Goal: Book appointment/travel/reservation

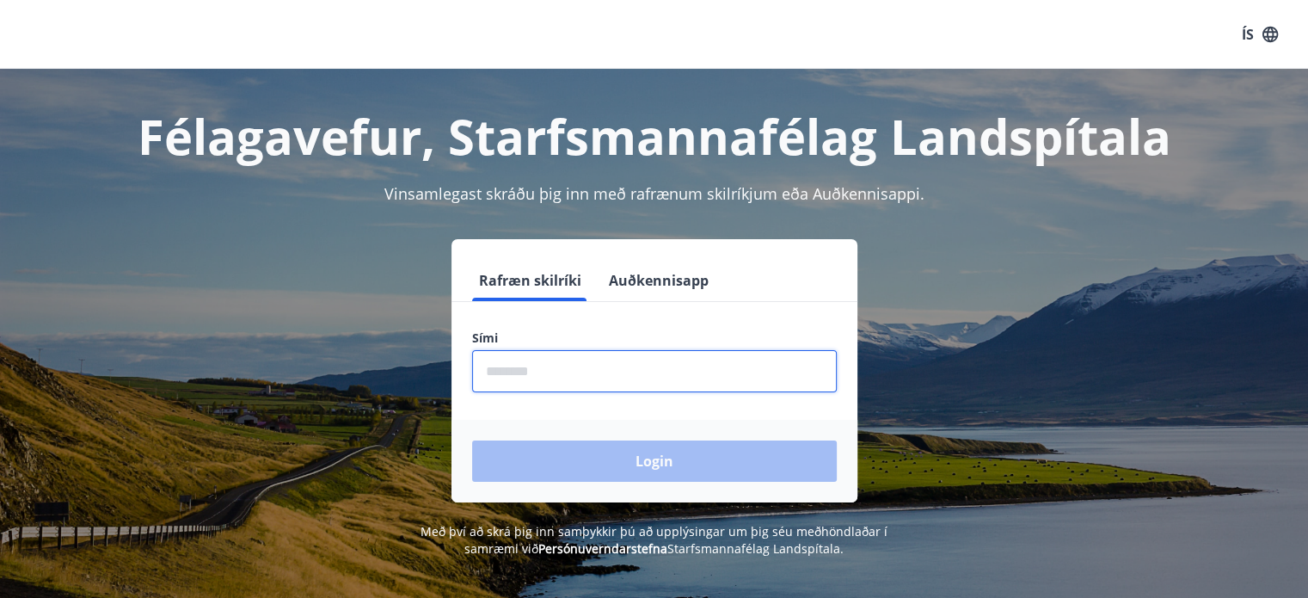
drag, startPoint x: 0, startPoint y: 0, endPoint x: 689, endPoint y: 377, distance: 785.3
click at [689, 377] on input "phone" at bounding box center [654, 371] width 365 height 42
click at [616, 455] on div "Login" at bounding box center [654, 461] width 406 height 83
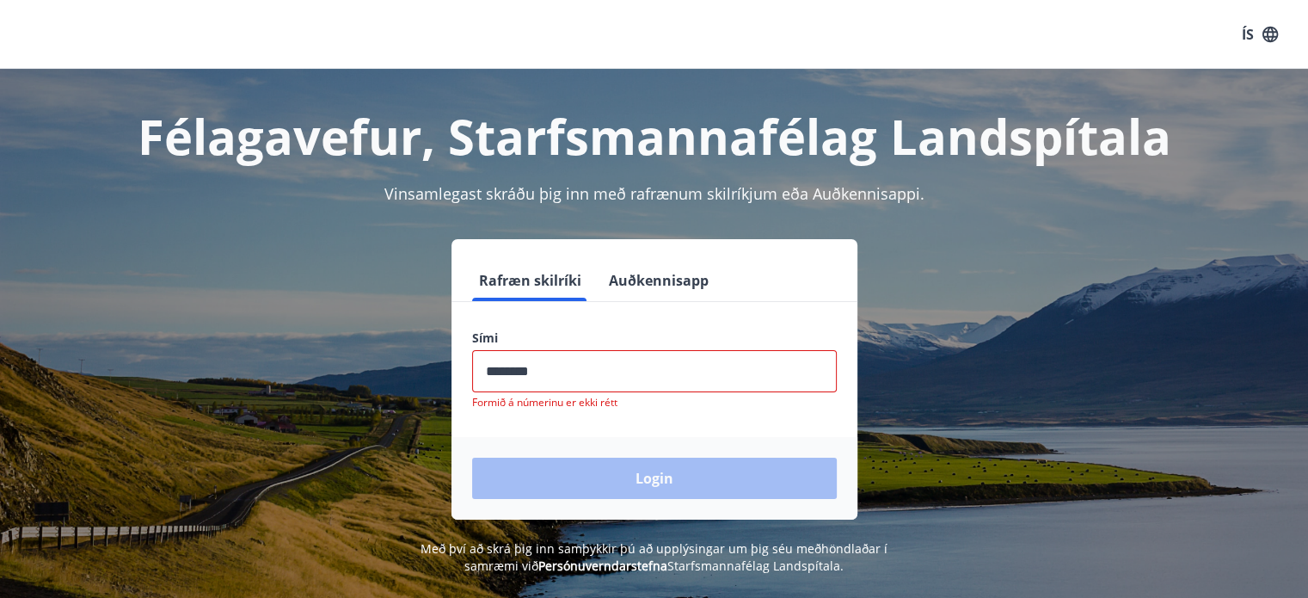
click at [561, 371] on input "phone" at bounding box center [654, 371] width 365 height 42
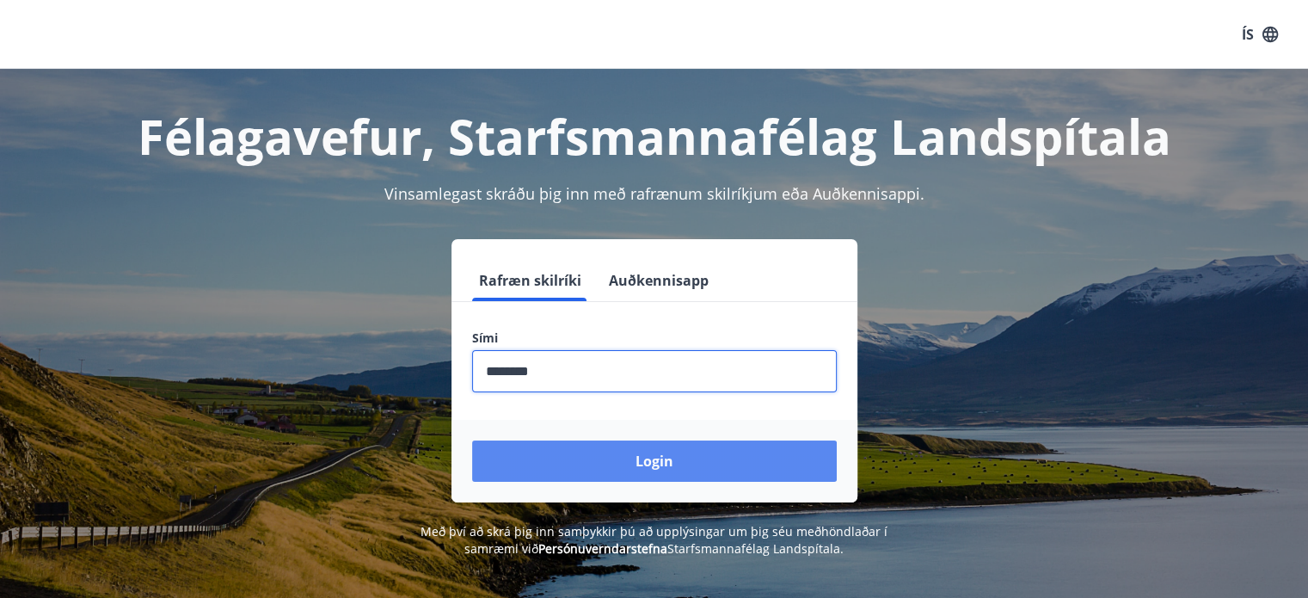
type input "********"
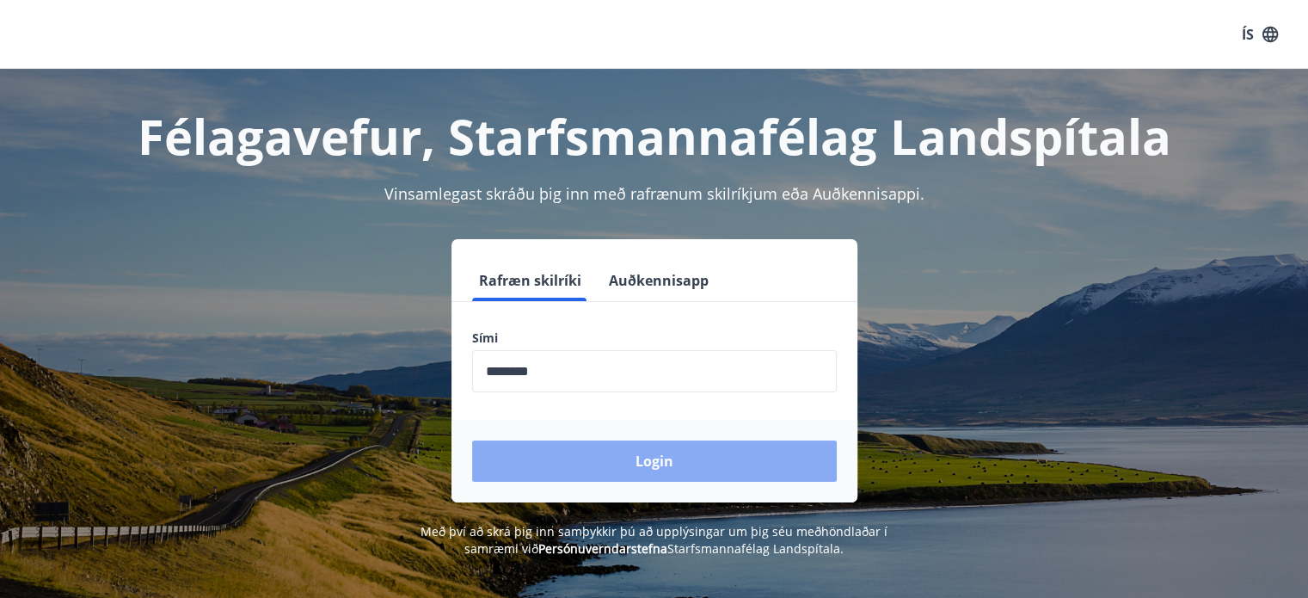
click at [616, 453] on button "Login" at bounding box center [654, 460] width 365 height 41
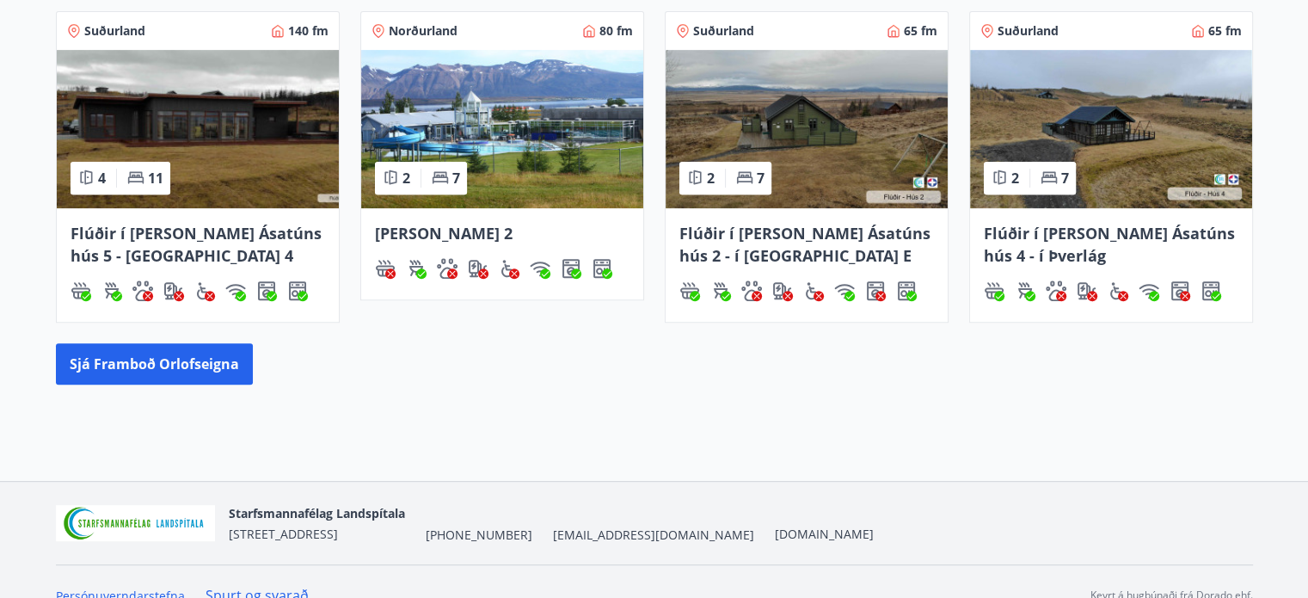
scroll to position [688, 0]
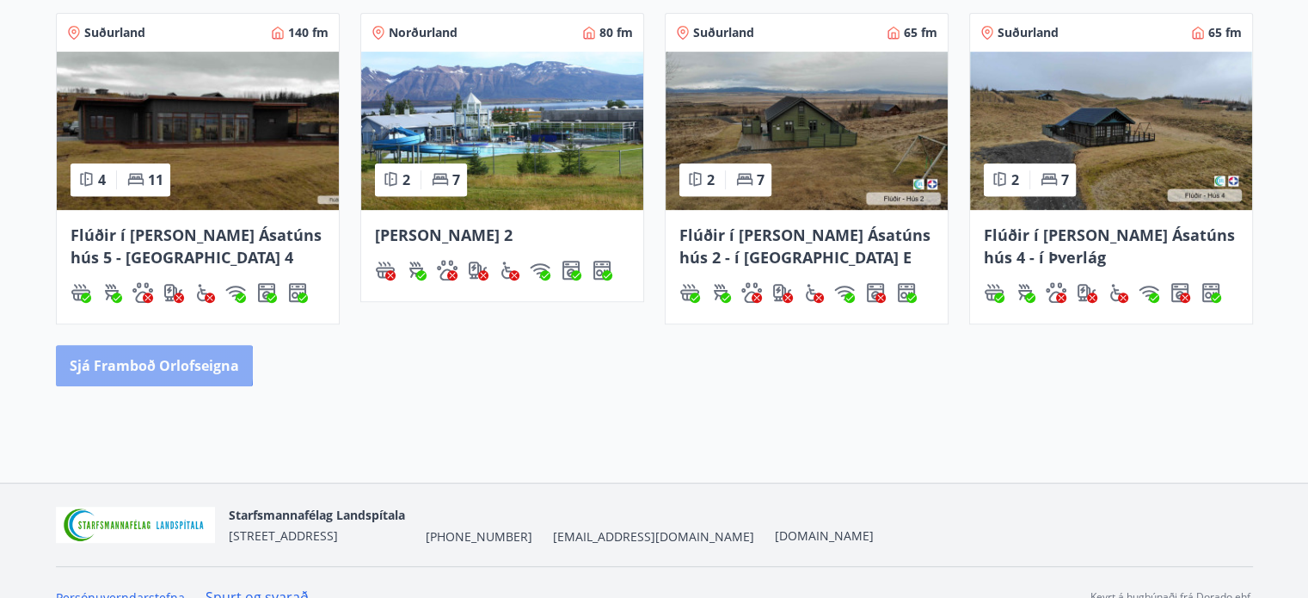
click at [137, 363] on button "Sjá framboð orlofseigna" at bounding box center [154, 365] width 197 height 41
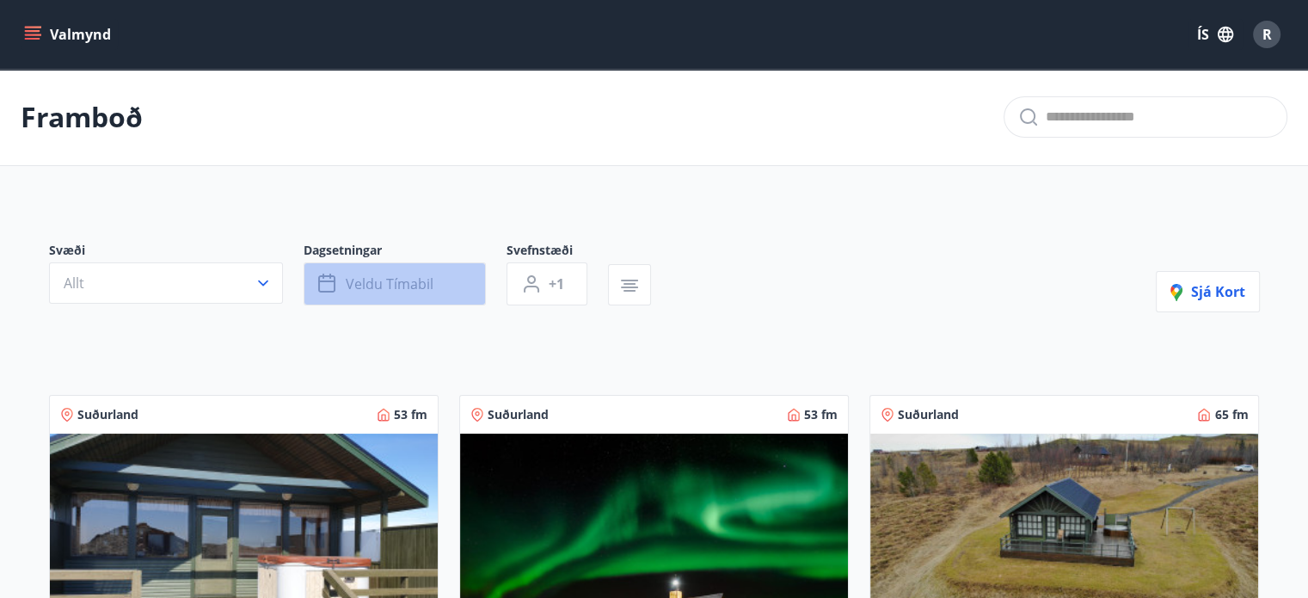
click at [432, 285] on button "Veldu tímabil" at bounding box center [395, 283] width 182 height 43
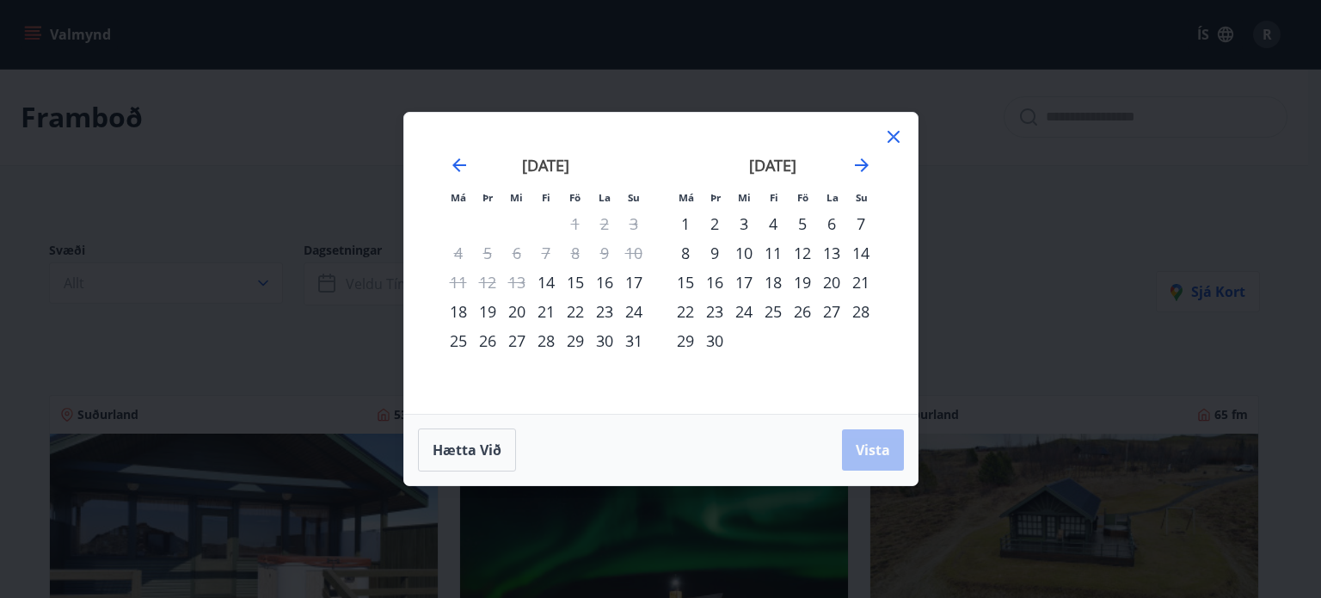
click at [578, 311] on div "22" at bounding box center [575, 311] width 29 height 29
click at [635, 313] on div "24" at bounding box center [633, 311] width 29 height 29
click at [870, 442] on span "Vista" at bounding box center [872, 449] width 34 height 19
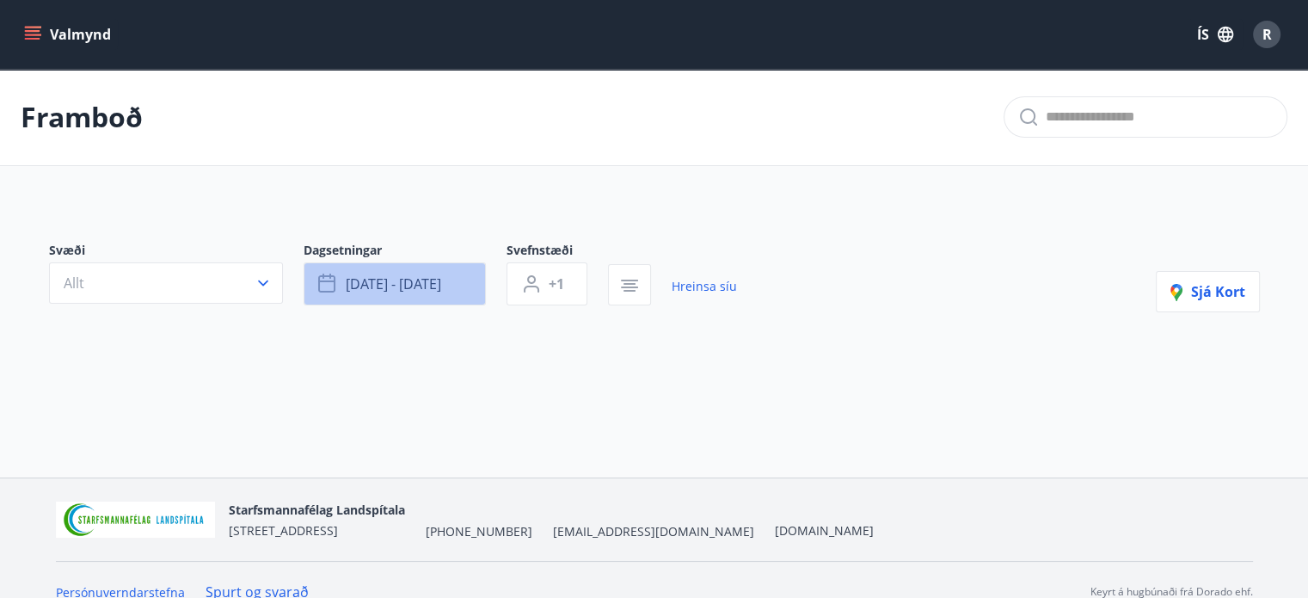
click at [377, 280] on span "ágú 22 - ágú 24" at bounding box center [393, 283] width 95 height 19
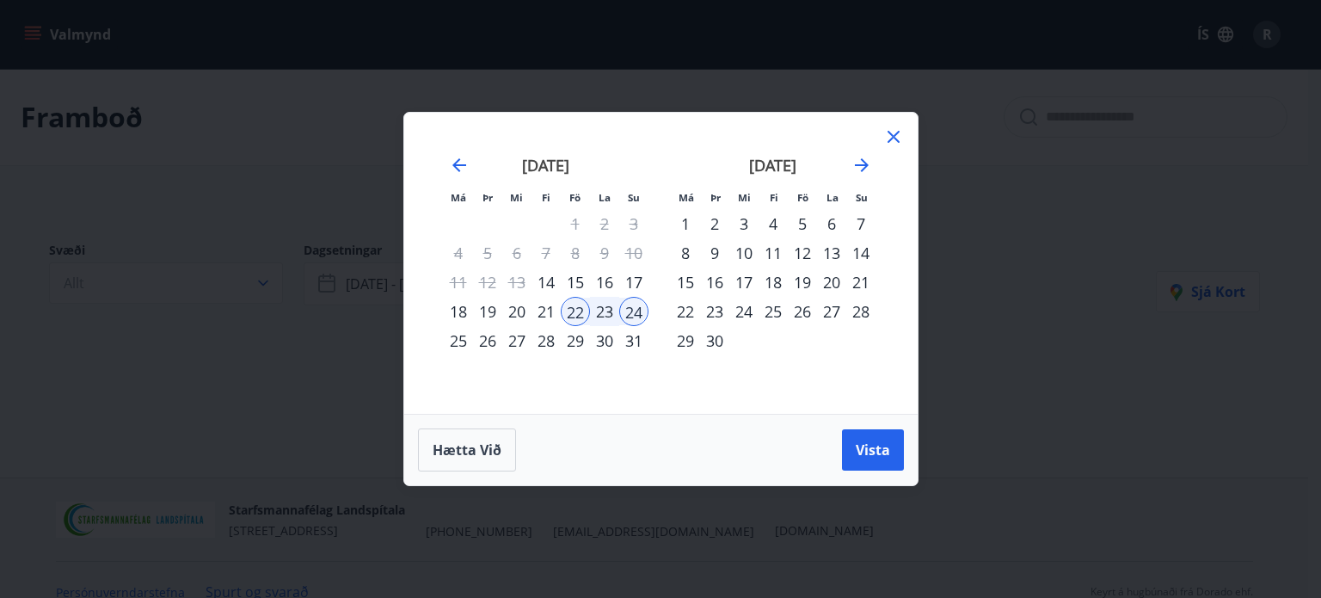
click at [571, 343] on div "29" at bounding box center [575, 340] width 29 height 29
click at [632, 348] on div "31" at bounding box center [633, 340] width 29 height 29
click at [880, 440] on span "Vista" at bounding box center [872, 449] width 34 height 19
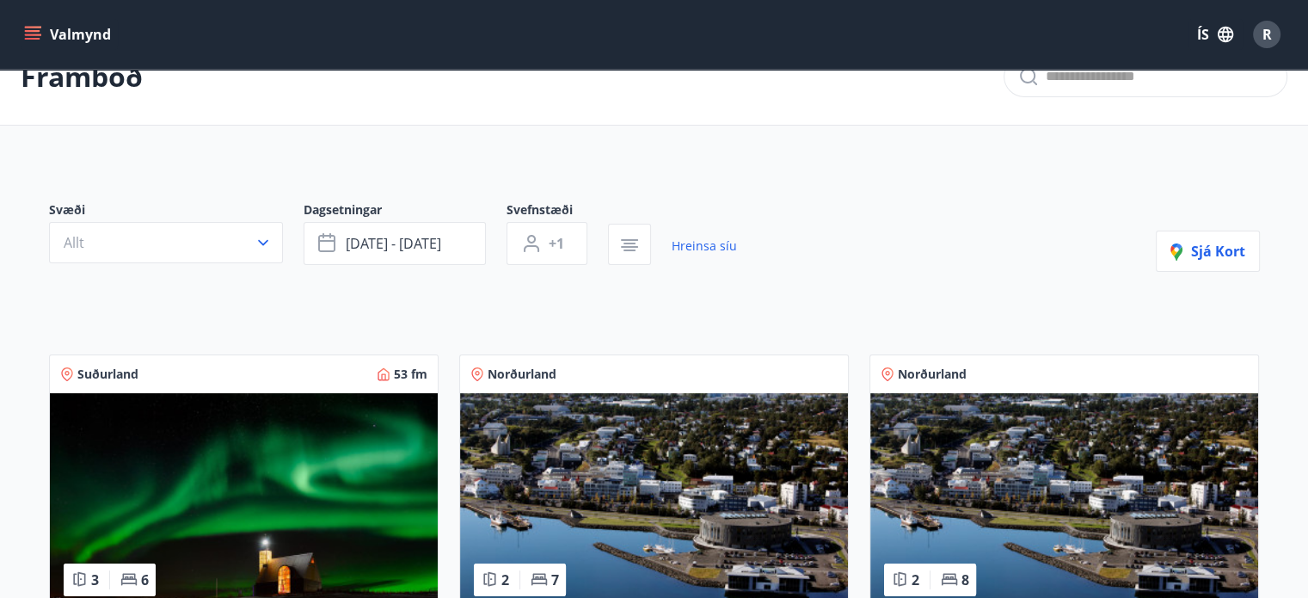
scroll to position [40, 0]
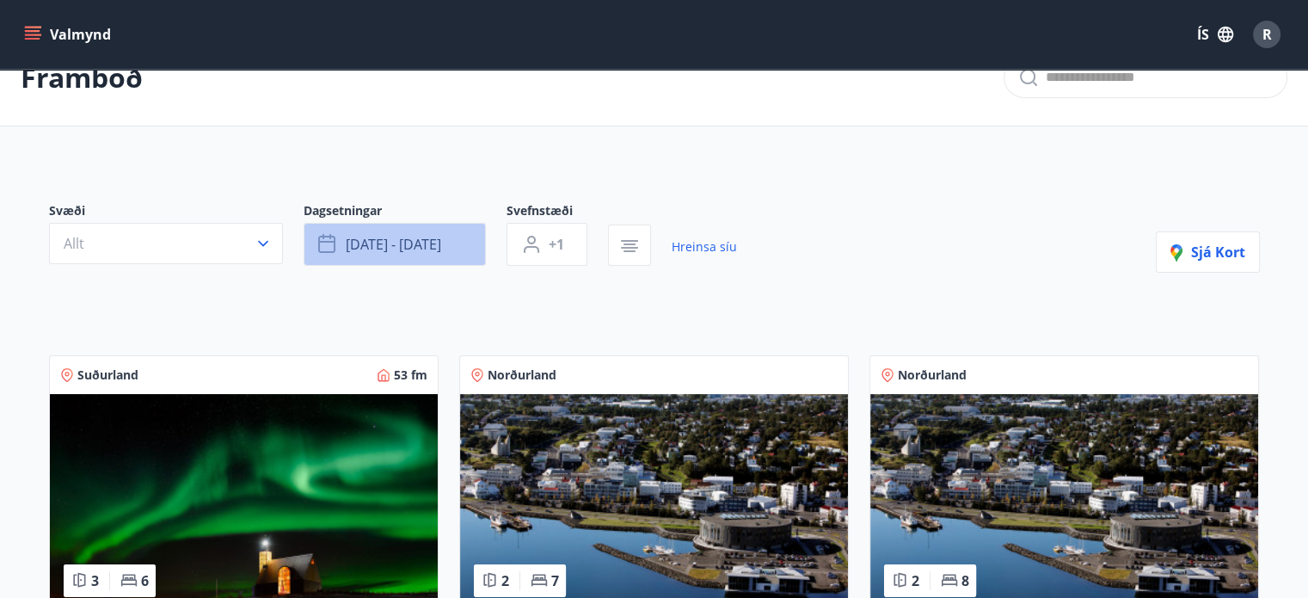
click at [433, 241] on span "ágú 29 - ágú 31" at bounding box center [393, 244] width 95 height 19
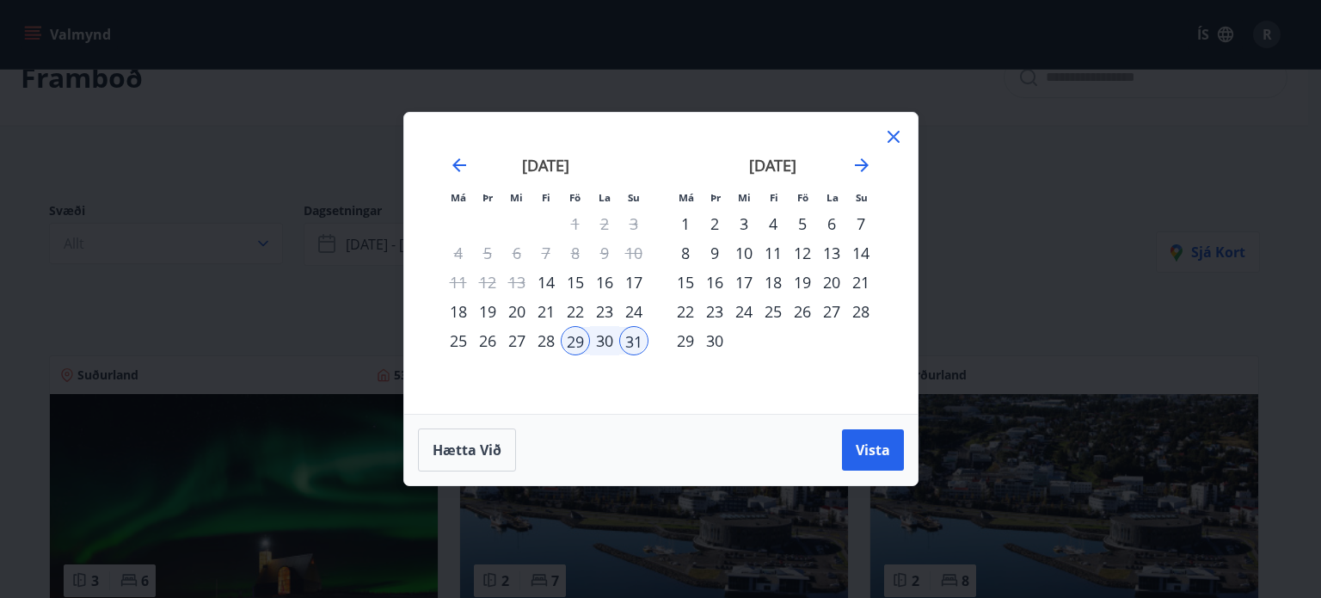
click at [802, 223] on div "5" at bounding box center [802, 223] width 29 height 29
click at [856, 226] on div "7" at bounding box center [860, 223] width 29 height 29
click at [874, 448] on span "Vista" at bounding box center [872, 449] width 34 height 19
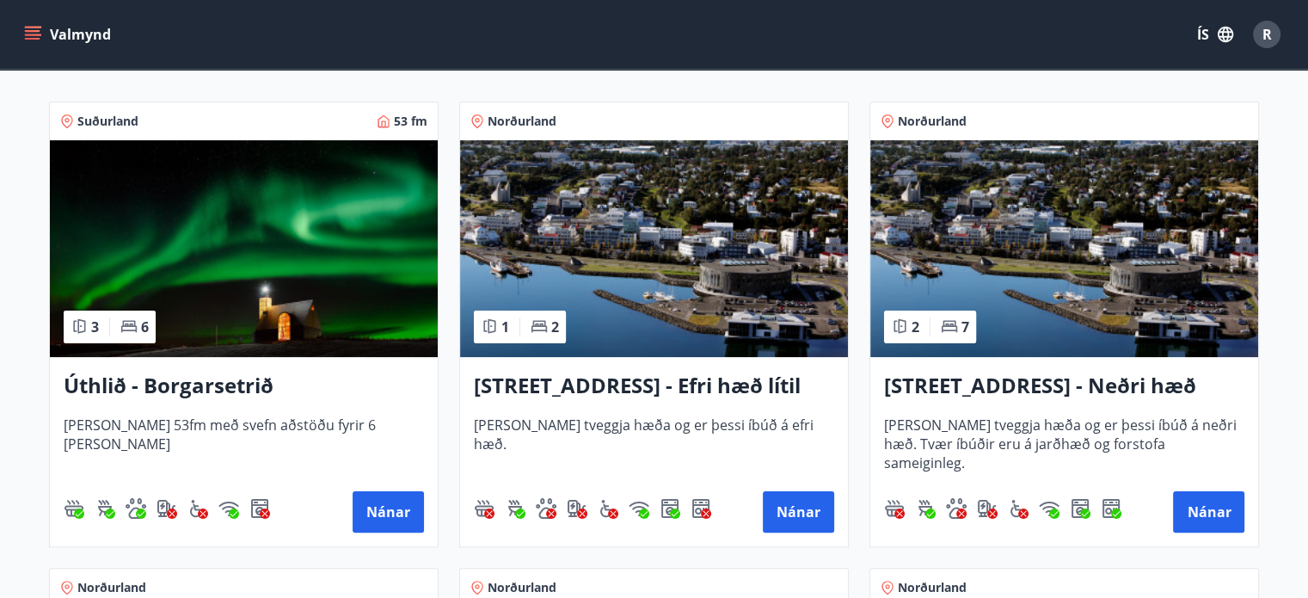
scroll to position [271, 0]
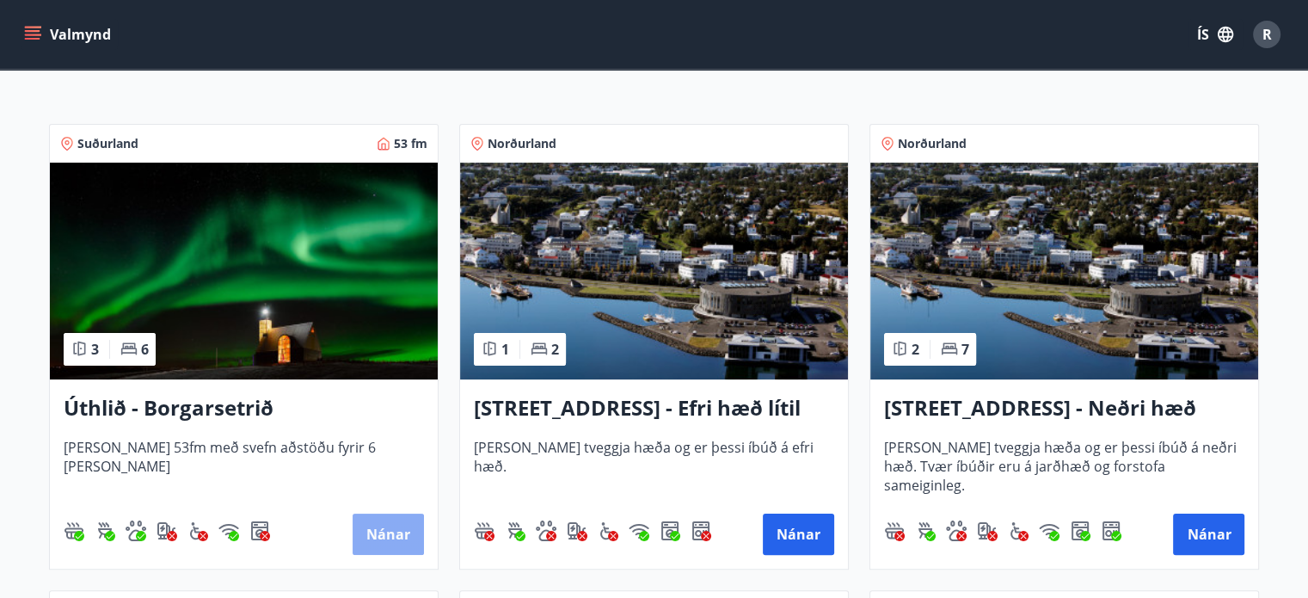
click at [377, 532] on button "Nánar" at bounding box center [388, 533] width 71 height 41
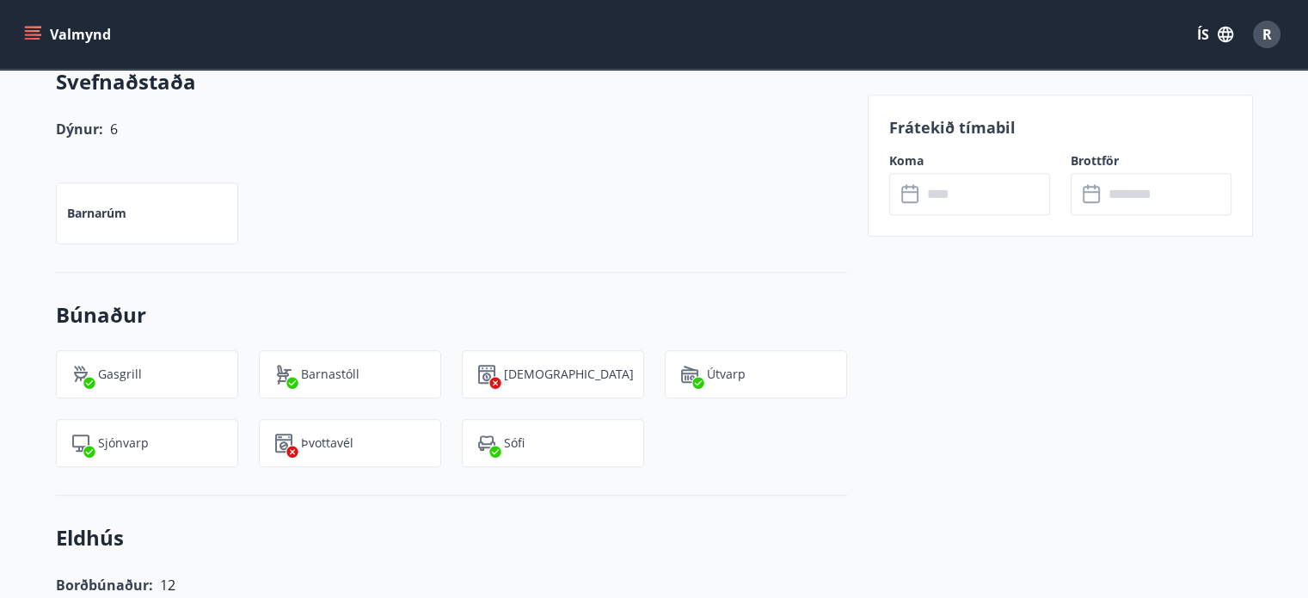
scroll to position [1279, 0]
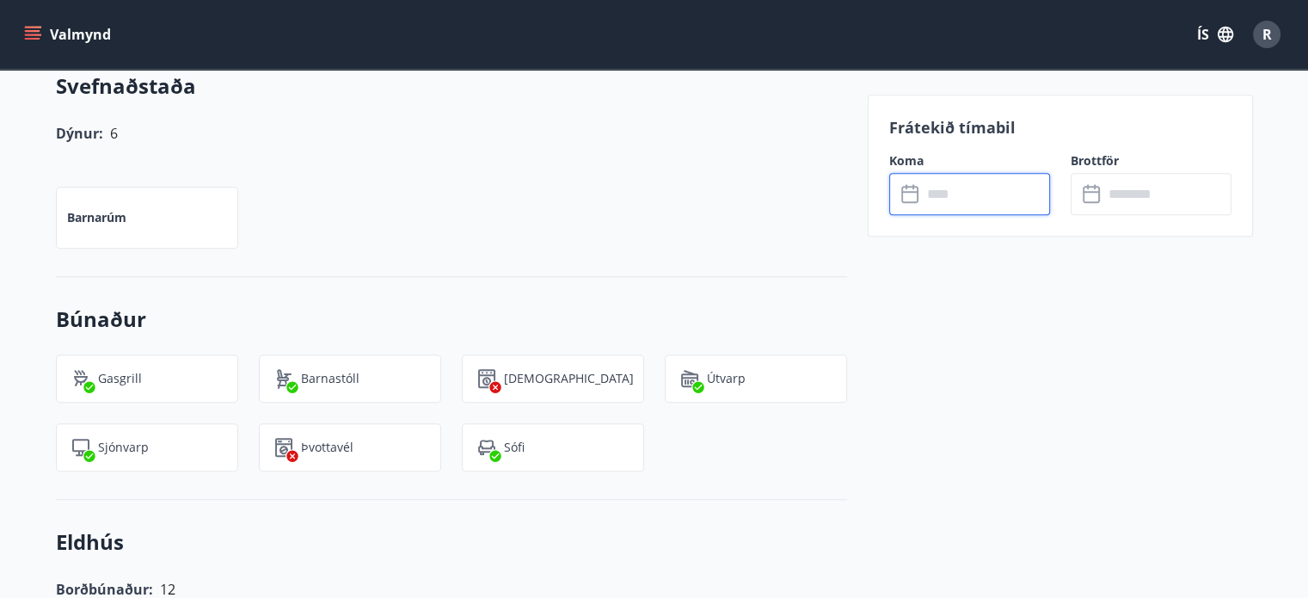
click at [949, 204] on input "text" at bounding box center [986, 194] width 128 height 42
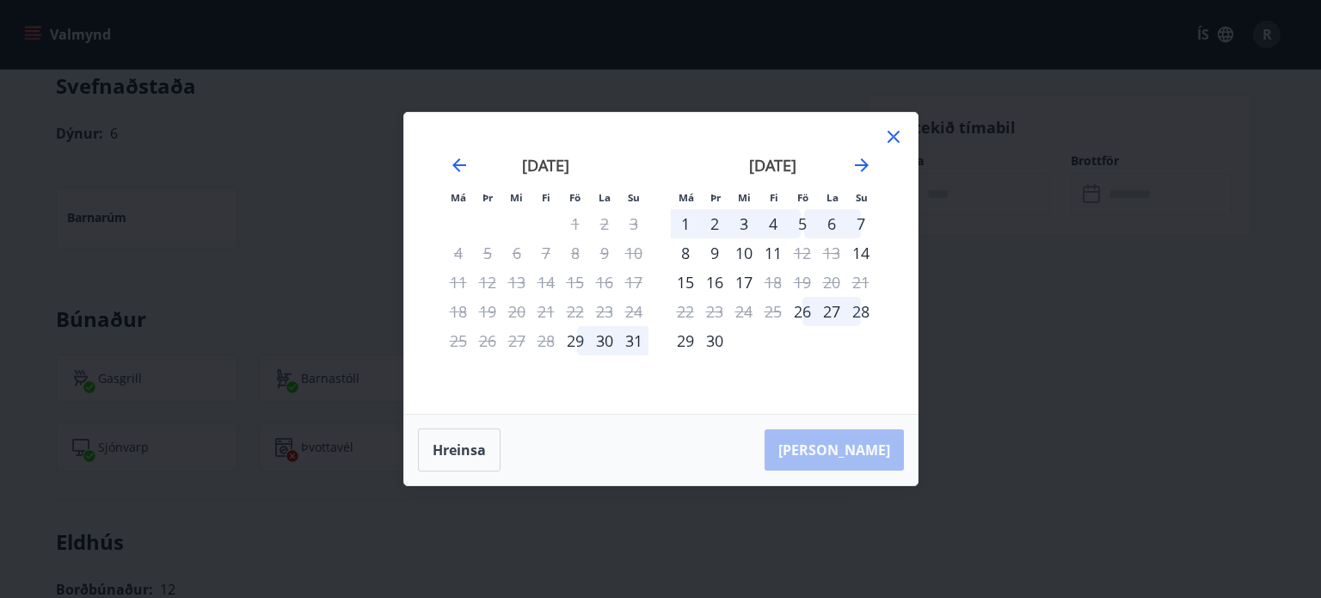
click at [802, 216] on div "5" at bounding box center [802, 223] width 29 height 29
click at [858, 224] on div "7" at bounding box center [860, 223] width 29 height 29
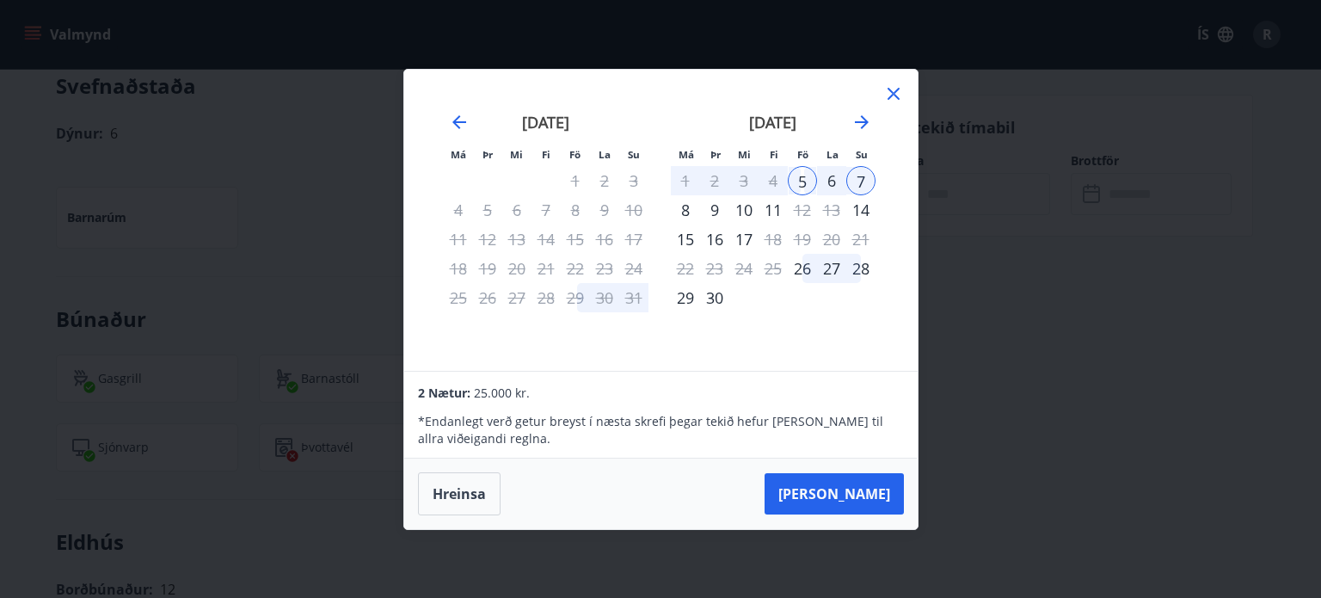
click at [898, 93] on icon at bounding box center [893, 93] width 21 height 21
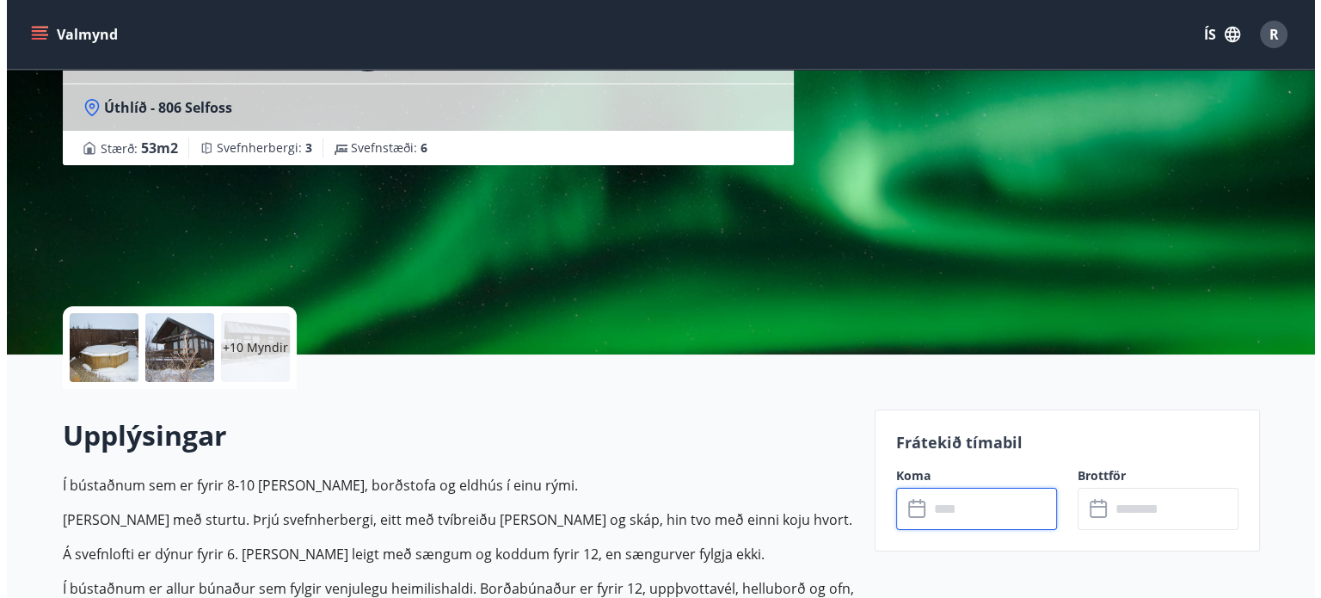
scroll to position [162, 0]
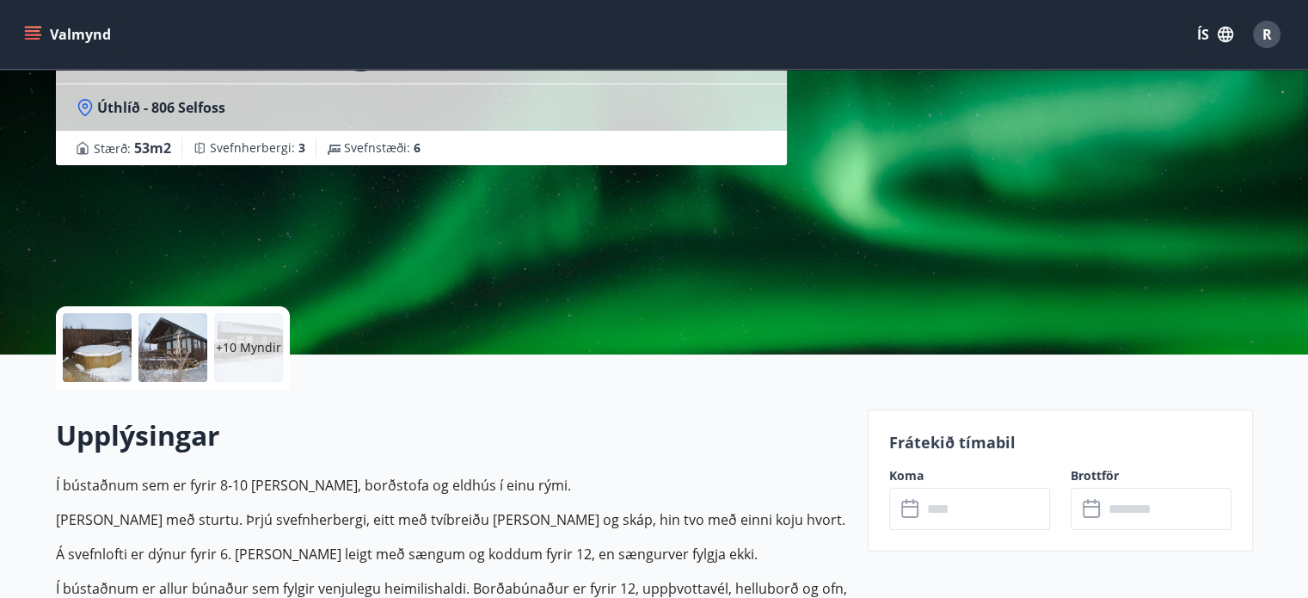
click at [248, 353] on p "+10 Myndir" at bounding box center [248, 347] width 65 height 17
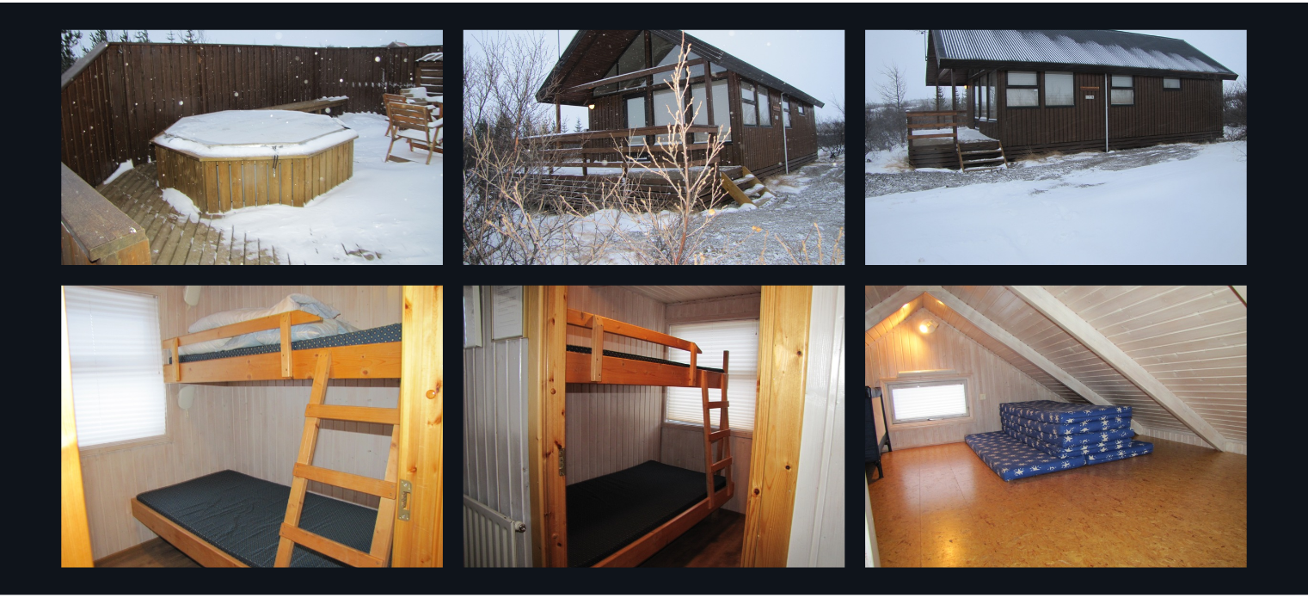
scroll to position [0, 0]
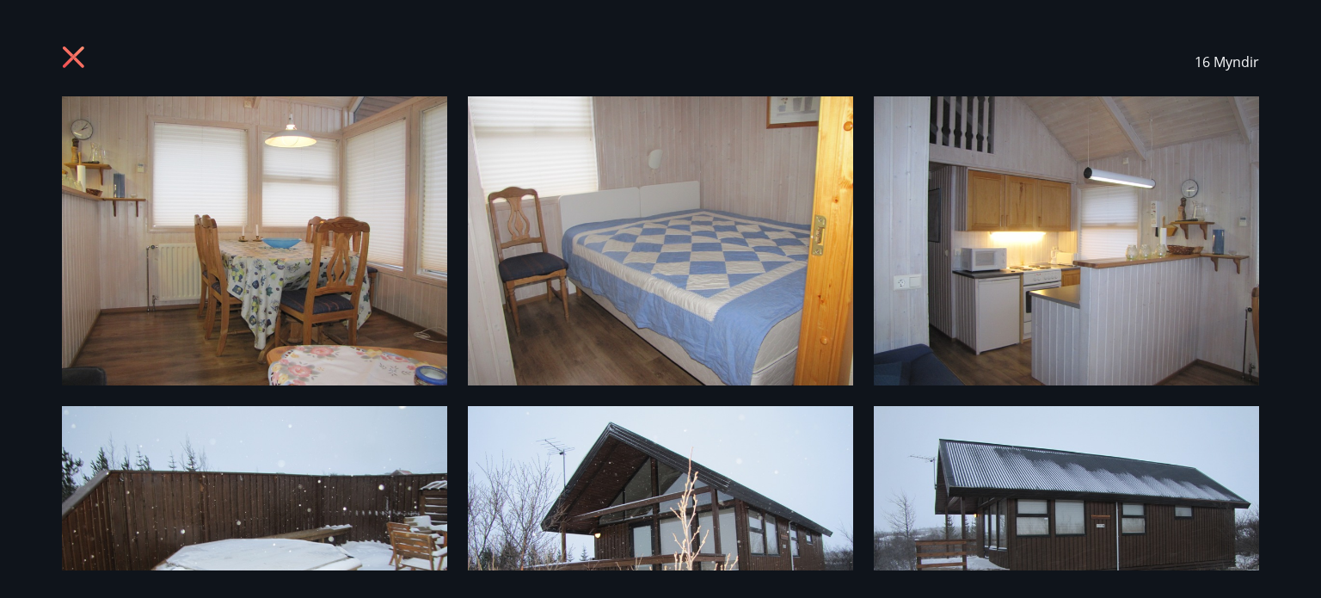
click at [73, 31] on div "16 Myndir" at bounding box center [660, 62] width 1197 height 69
click at [69, 61] on icon at bounding box center [73, 56] width 21 height 21
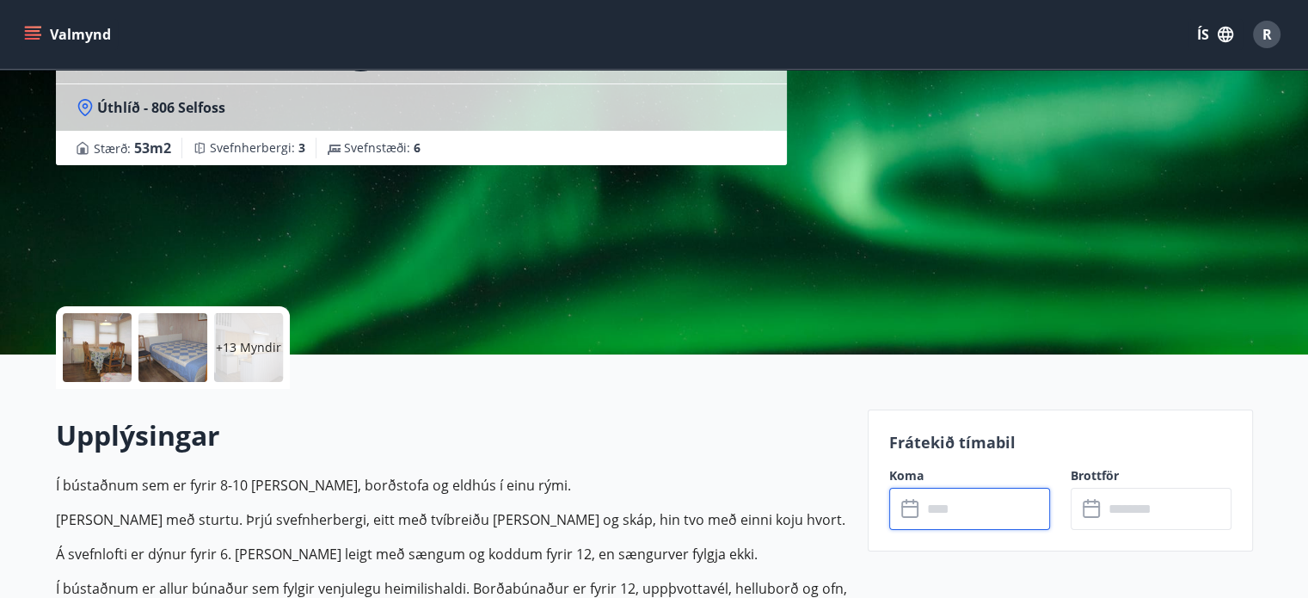
click at [942, 509] on input "text" at bounding box center [986, 509] width 128 height 42
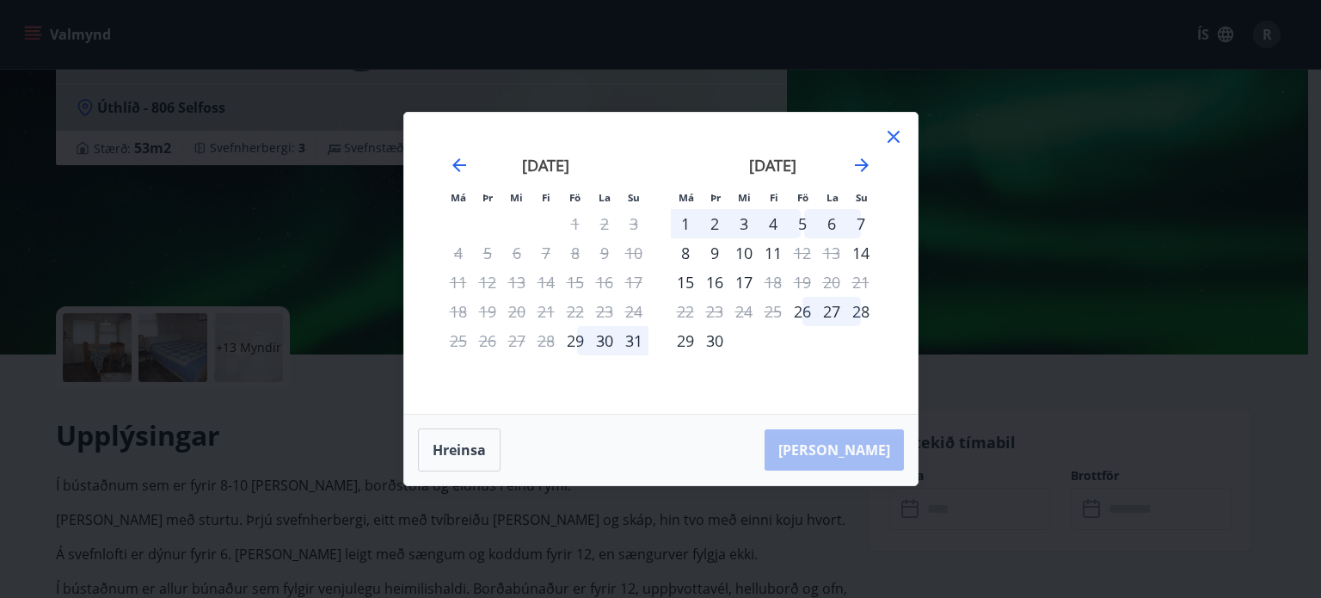
click at [801, 218] on div "5" at bounding box center [802, 223] width 29 height 29
click at [856, 223] on div "7" at bounding box center [860, 223] width 29 height 29
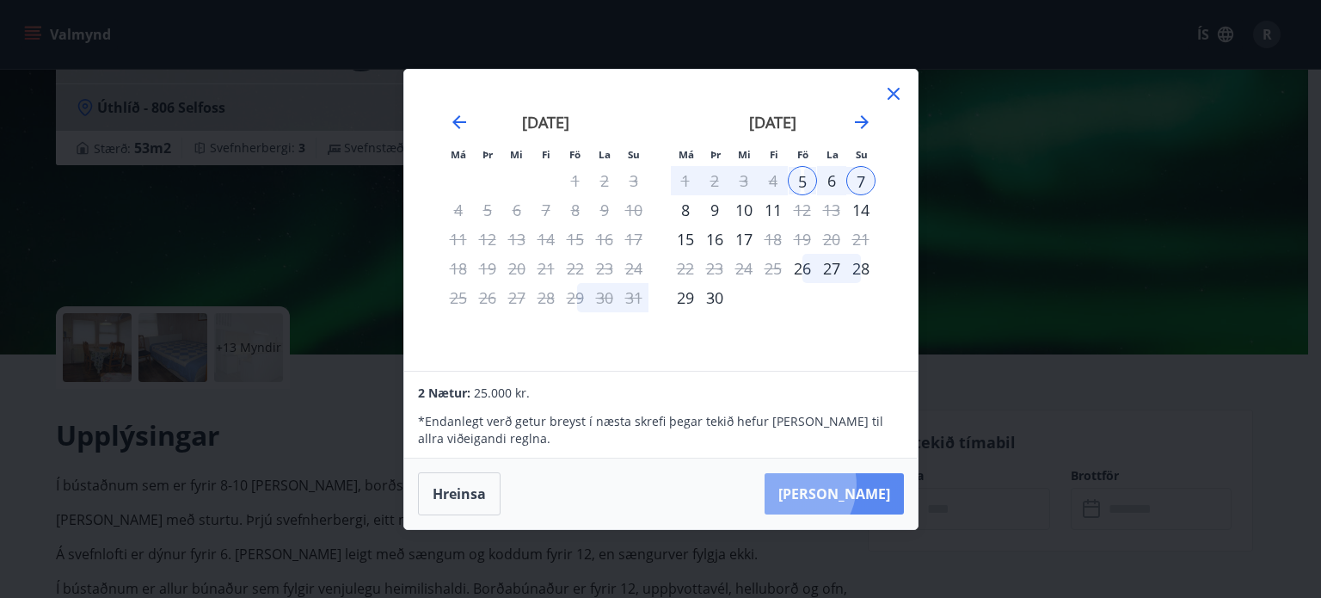
click at [841, 485] on button "Taka Frá" at bounding box center [833, 493] width 139 height 41
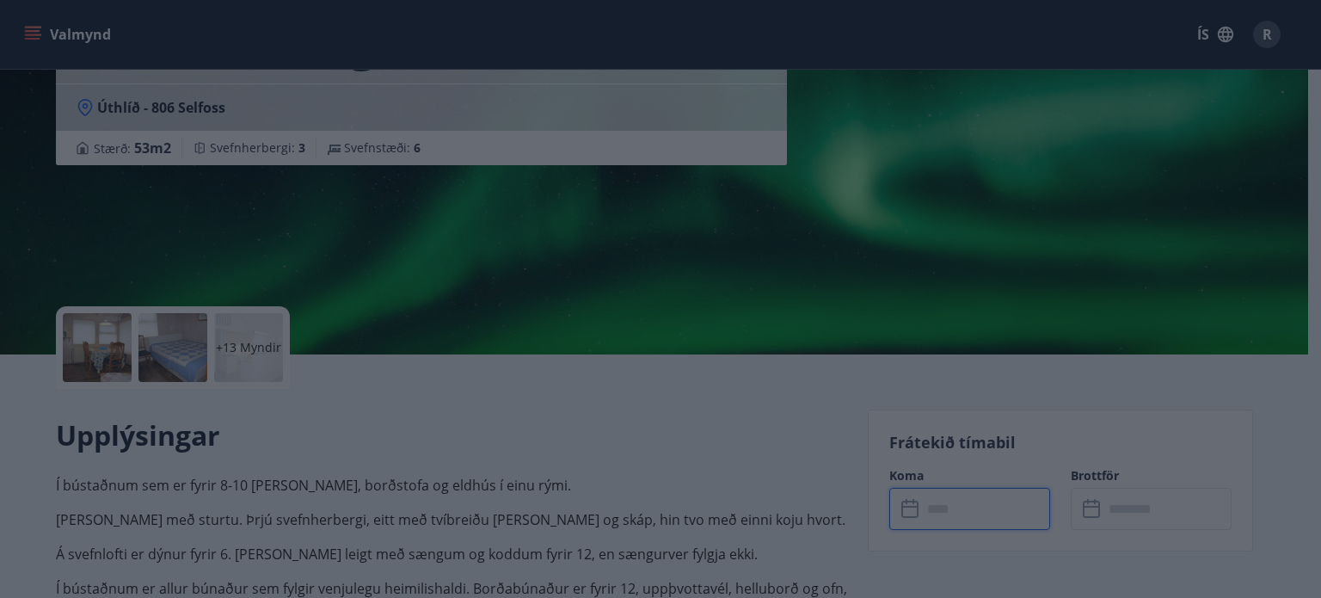
type input "******"
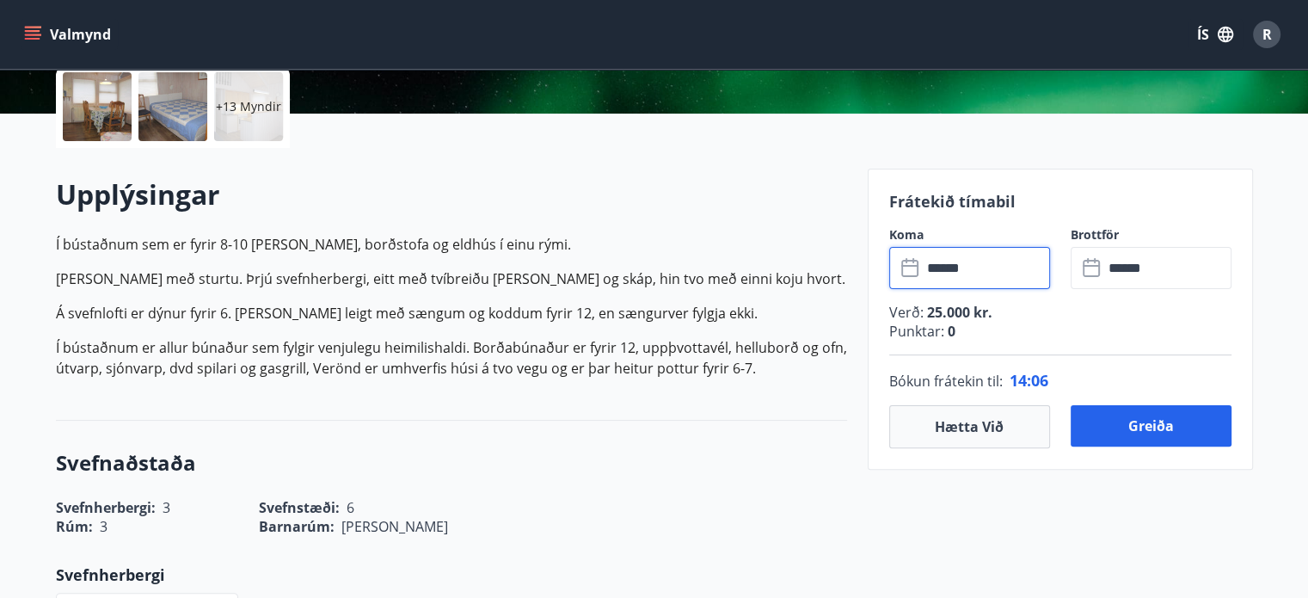
scroll to position [402, 0]
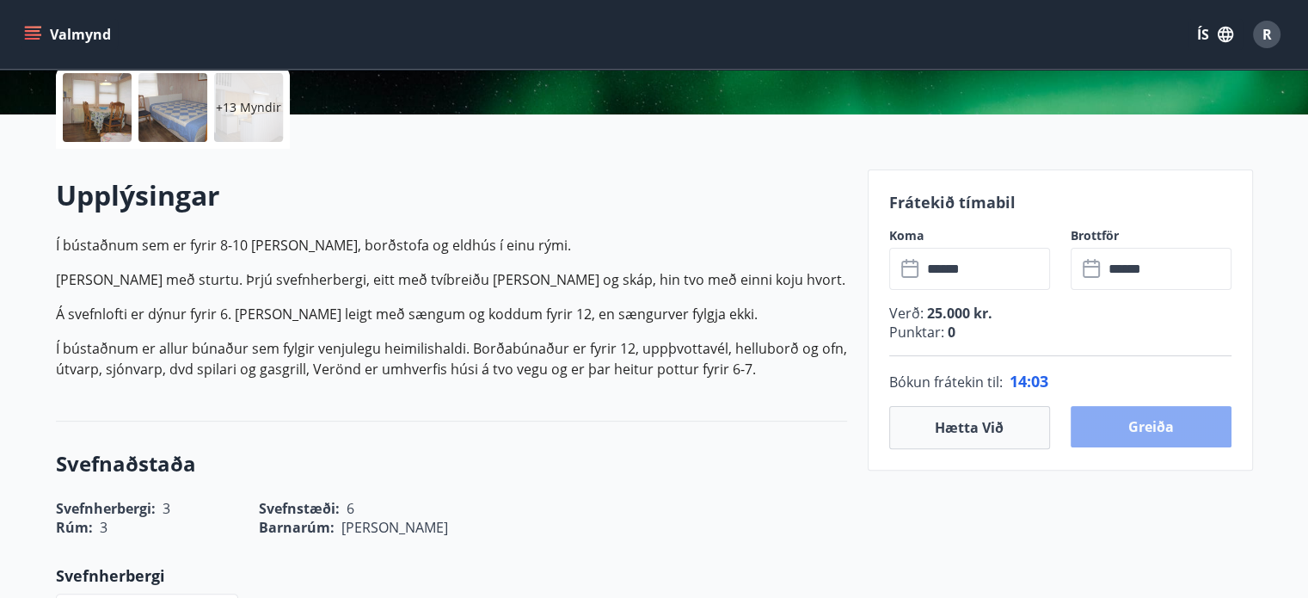
click at [1158, 432] on button "Greiða" at bounding box center [1150, 426] width 161 height 41
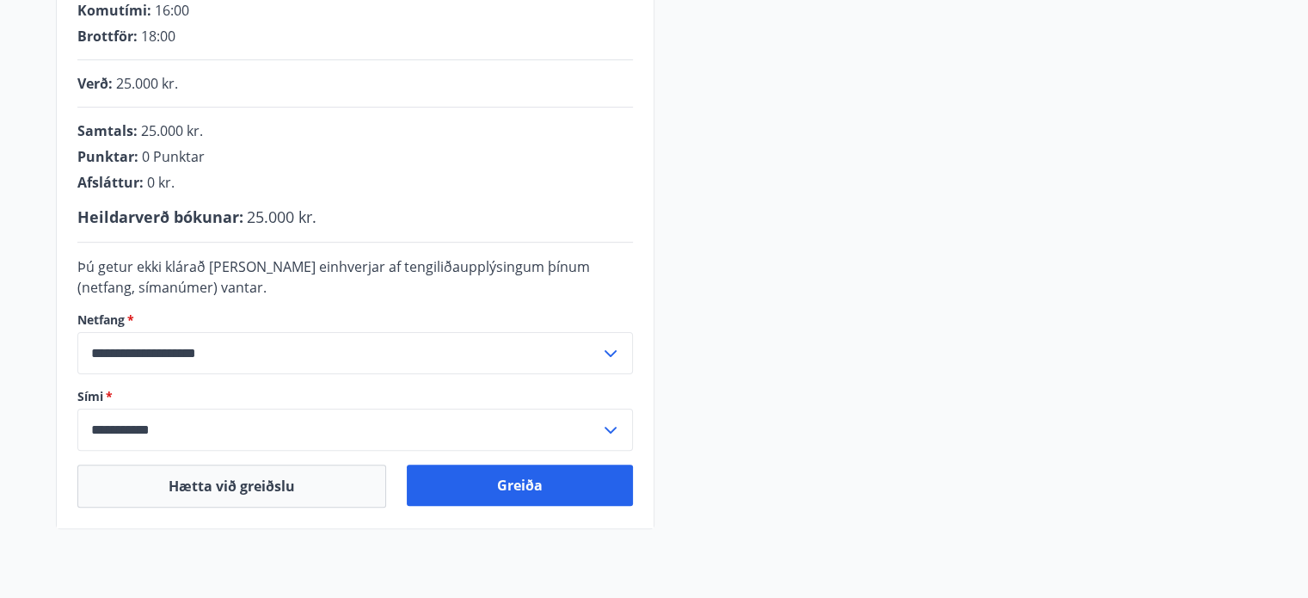
scroll to position [396, 0]
click at [478, 316] on label "Netfang   *" at bounding box center [354, 319] width 555 height 17
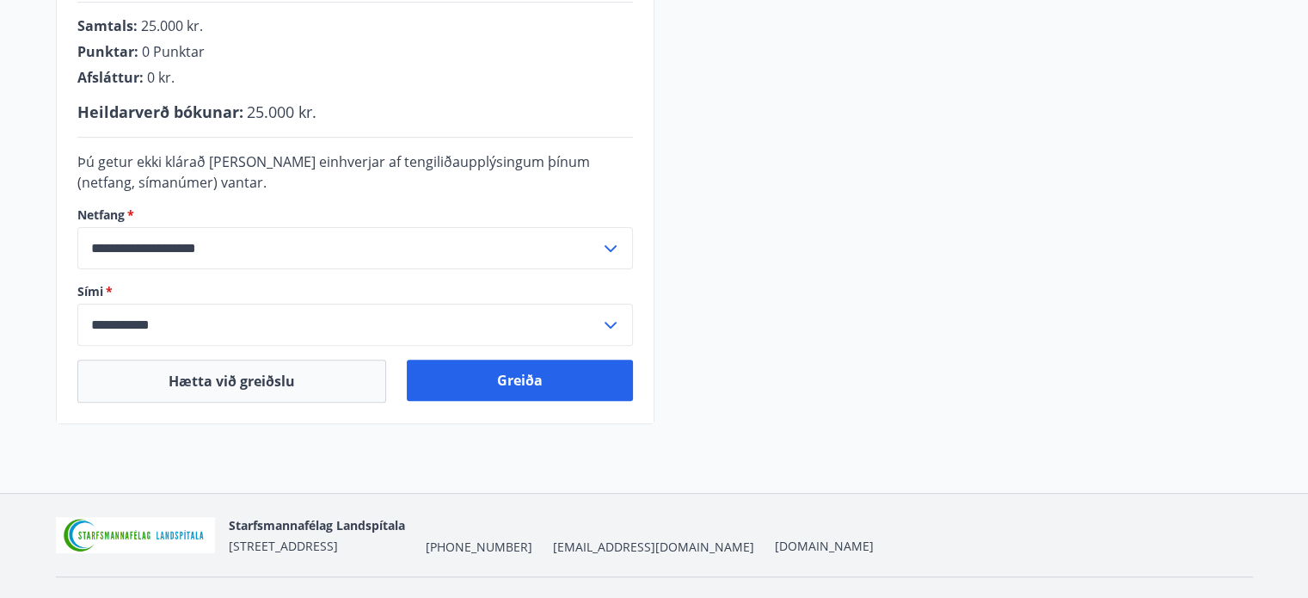
scroll to position [506, 0]
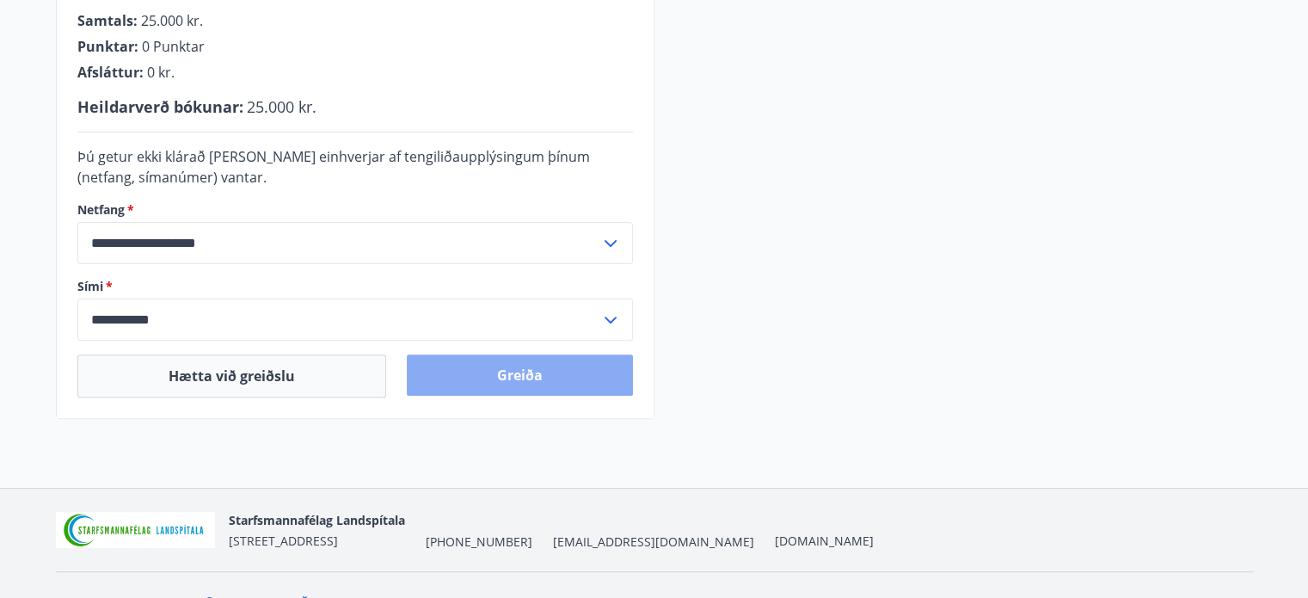
click at [509, 374] on button "Greiða" at bounding box center [520, 374] width 226 height 41
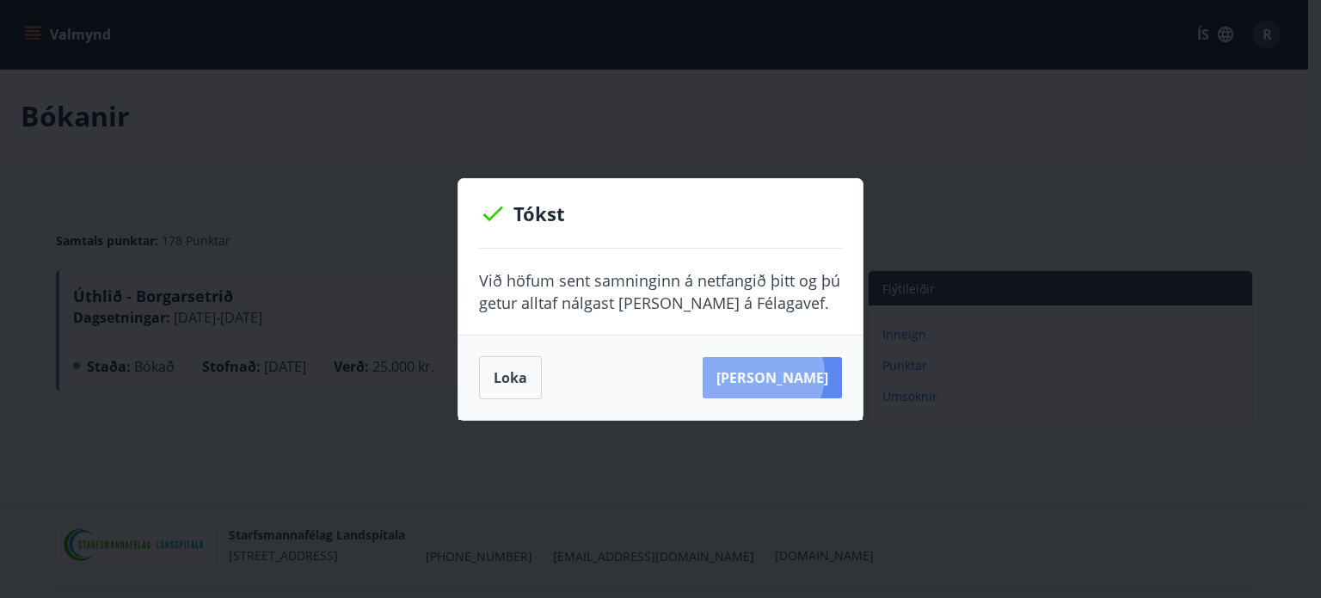
click at [790, 375] on button "[PERSON_NAME]" at bounding box center [771, 377] width 139 height 41
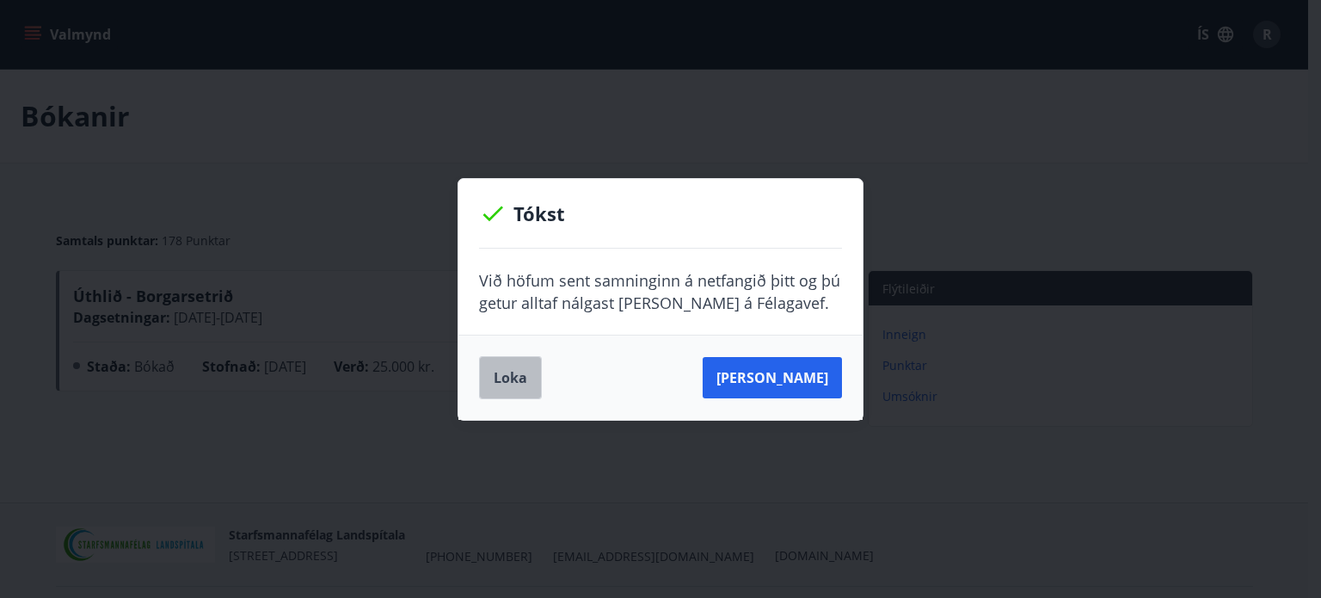
click at [509, 380] on button "Loka" at bounding box center [510, 377] width 63 height 43
